Goal: Task Accomplishment & Management: Use online tool/utility

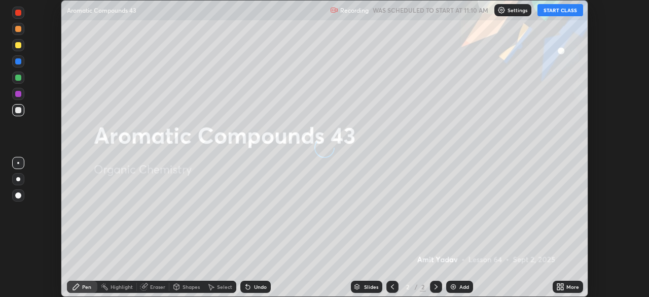
scroll to position [297, 649]
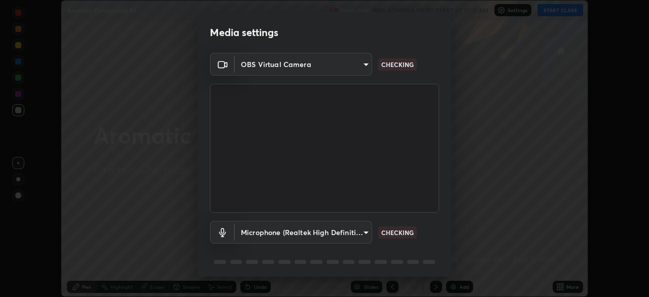
type input "5a3b26b24554f8cf6e797ef24758c72d9ac35fc194b839c1ab14931f8614fd13"
click at [367, 236] on body "Erase all Aromatic Compounds 43 Recording WAS SCHEDULED TO START AT 11:10 AM Se…" at bounding box center [324, 148] width 649 height 297
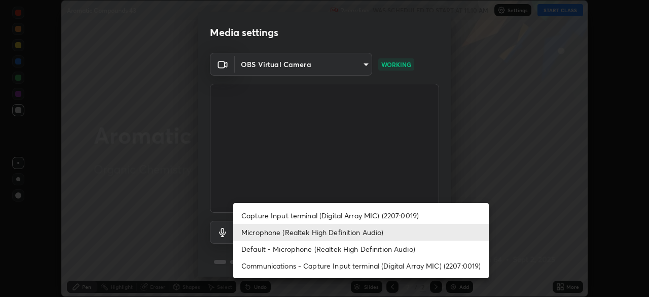
click at [370, 249] on li "Default - Microphone (Realtek High Definition Audio)" at bounding box center [361, 248] width 256 height 17
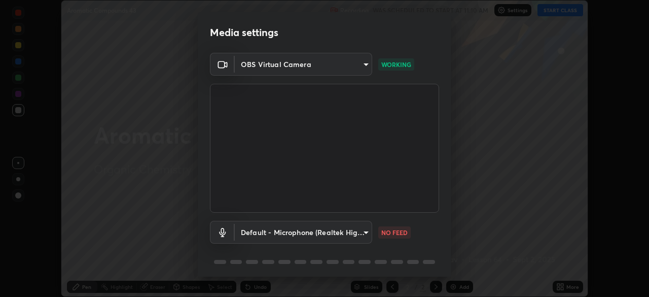
type input "default"
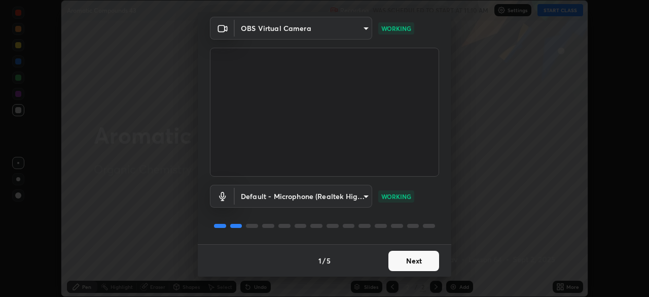
click at [414, 263] on button "Next" at bounding box center [414, 261] width 51 height 20
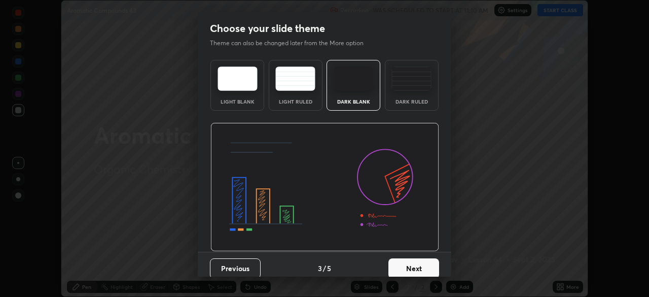
click at [419, 265] on button "Next" at bounding box center [414, 268] width 51 height 20
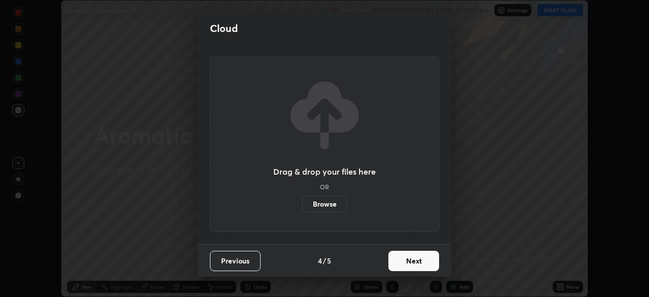
click at [419, 267] on button "Next" at bounding box center [414, 261] width 51 height 20
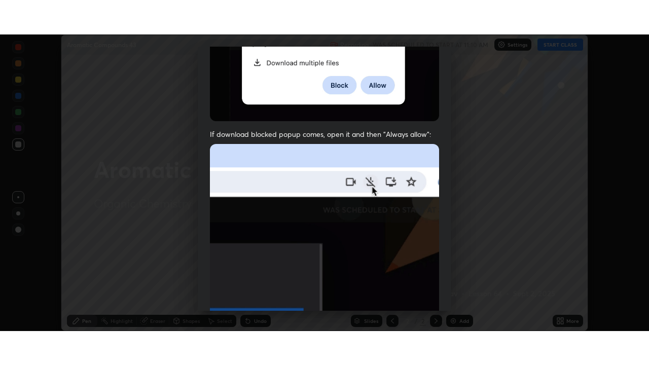
scroll to position [243, 0]
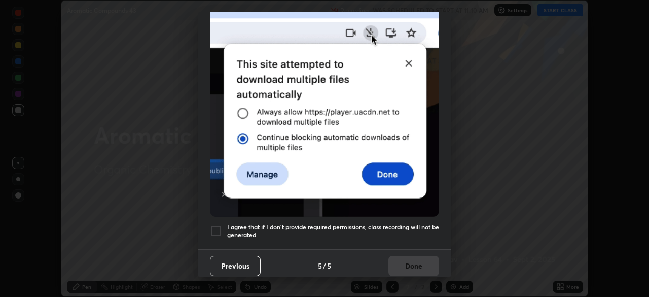
click at [215, 226] on div at bounding box center [216, 231] width 12 height 12
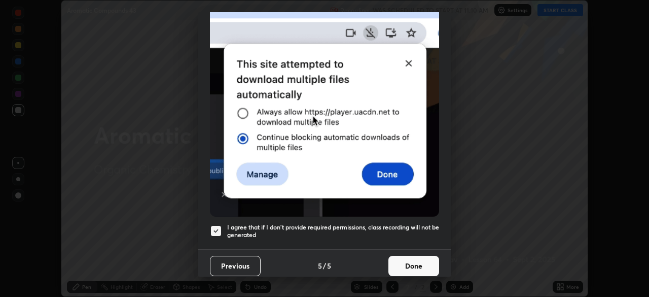
click at [405, 262] on button "Done" at bounding box center [414, 266] width 51 height 20
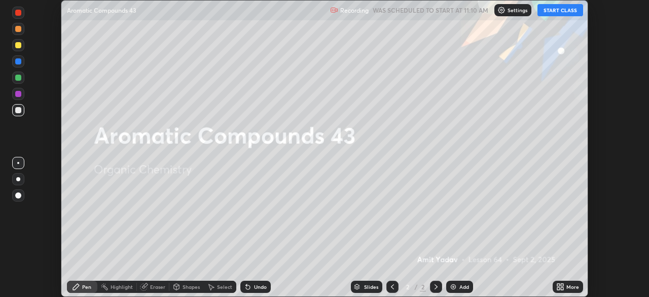
click at [559, 284] on icon at bounding box center [558, 285] width 3 height 3
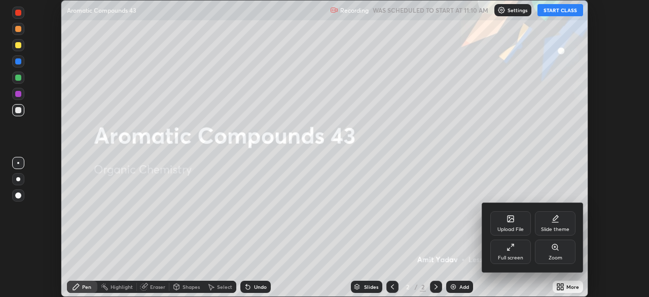
click at [513, 252] on div "Full screen" at bounding box center [511, 251] width 41 height 24
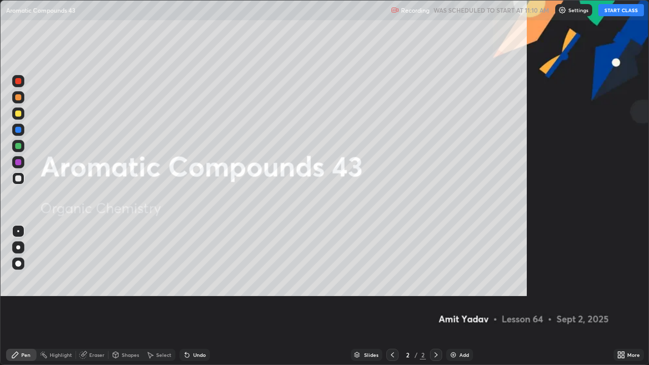
scroll to position [365, 649]
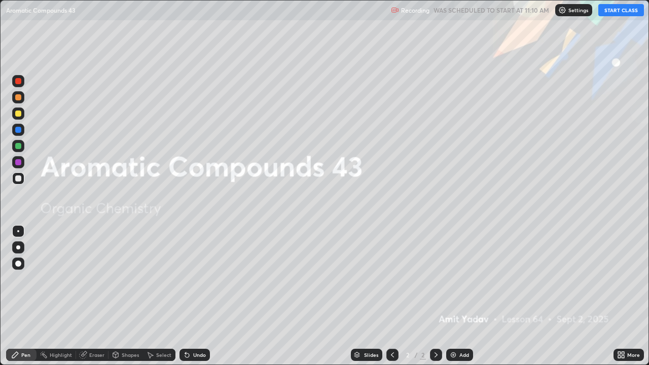
click at [619, 15] on button "START CLASS" at bounding box center [622, 10] width 46 height 12
